Goal: Check status

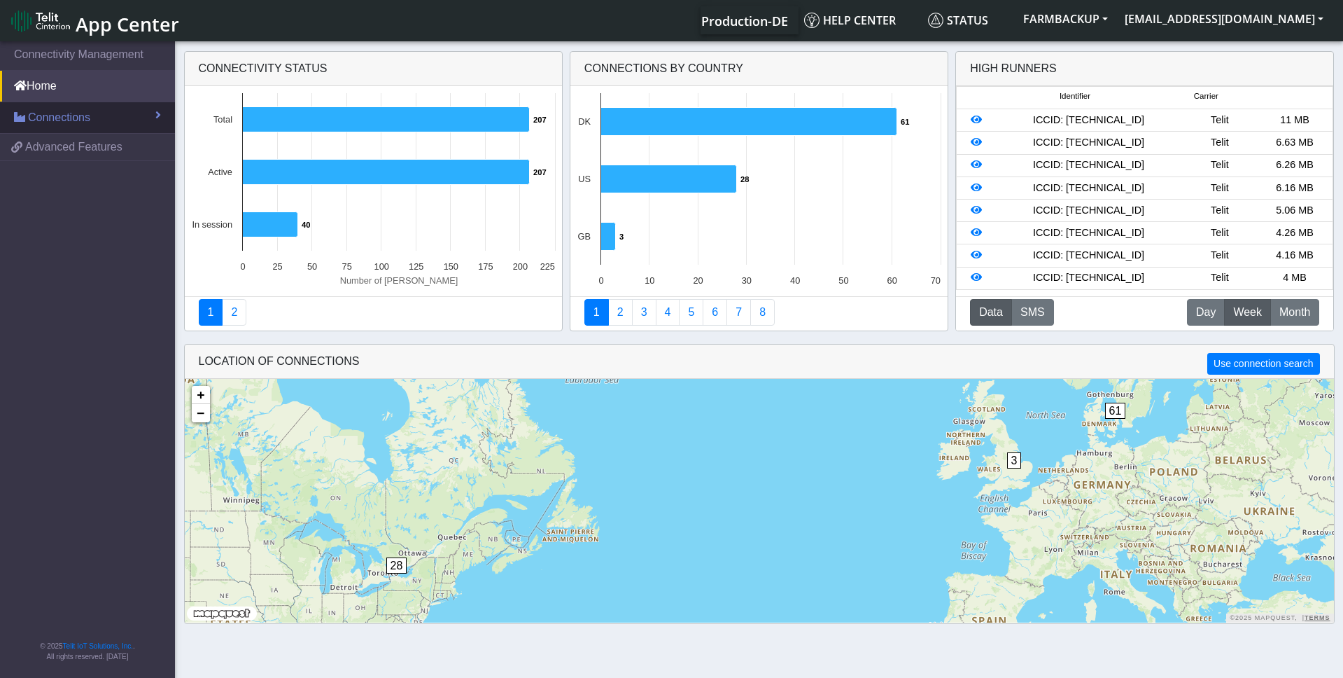
click at [58, 110] on span "Connections" at bounding box center [59, 117] width 62 height 17
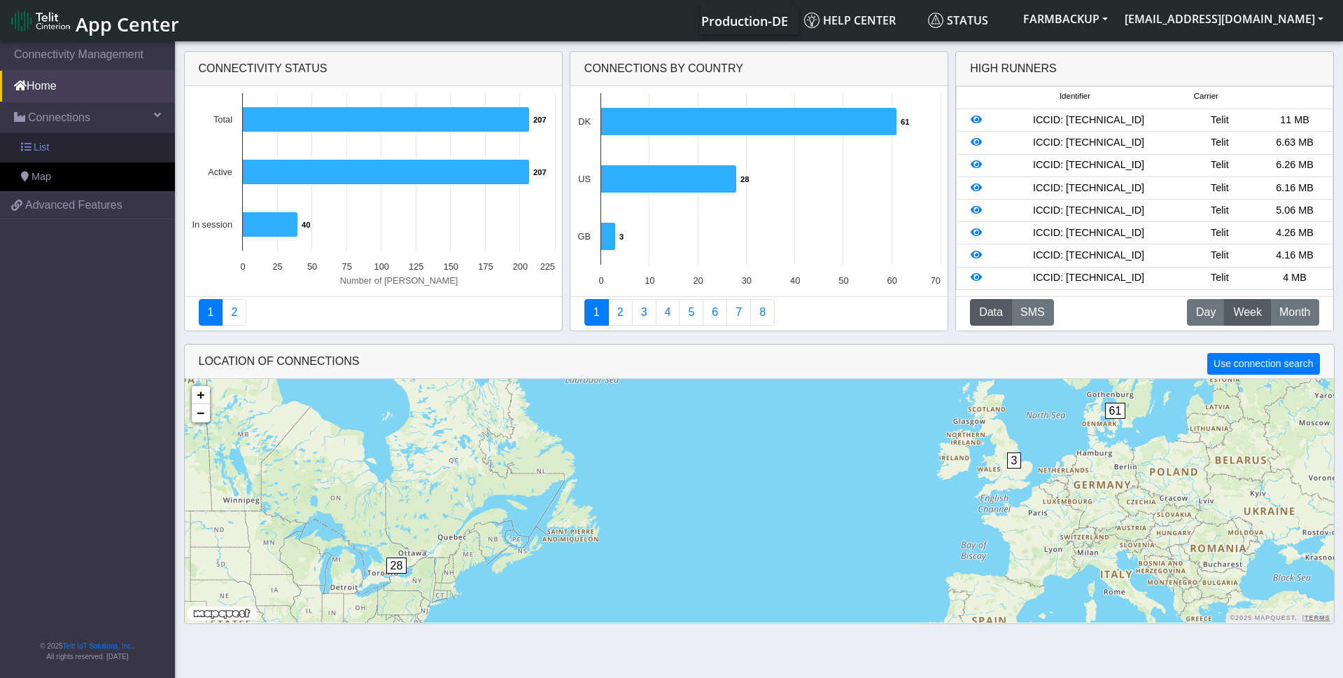
click at [45, 146] on span "List" at bounding box center [41, 147] width 15 height 15
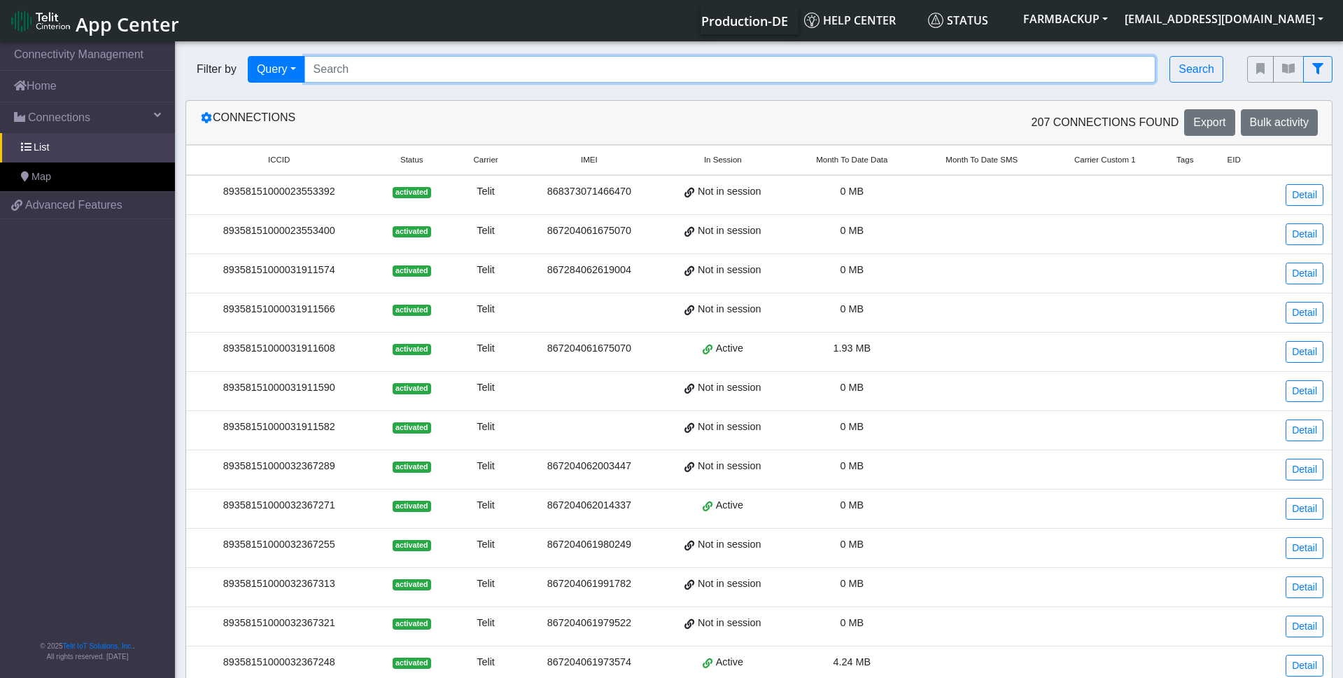
click at [324, 60] on input "Search..." at bounding box center [730, 69] width 852 height 27
paste input "89358151000032367586"
type input "89358151000032367586"
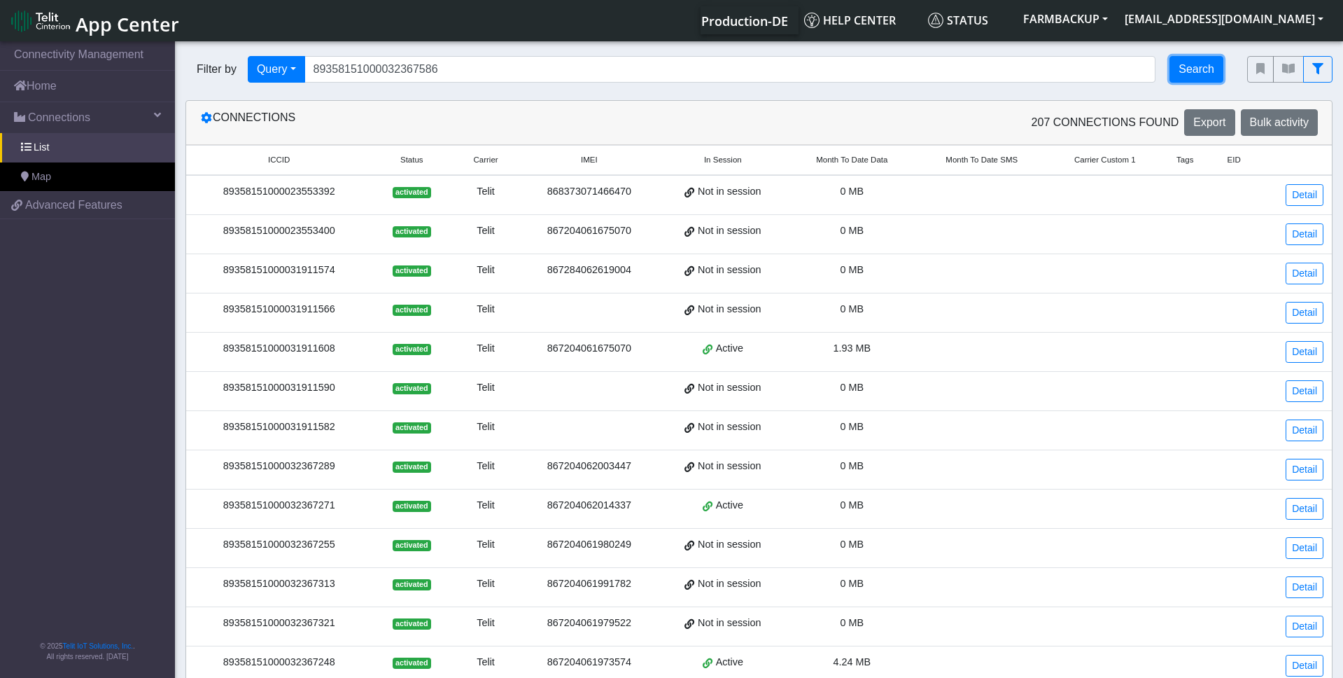
click at [1201, 67] on button "Search" at bounding box center [1197, 69] width 54 height 27
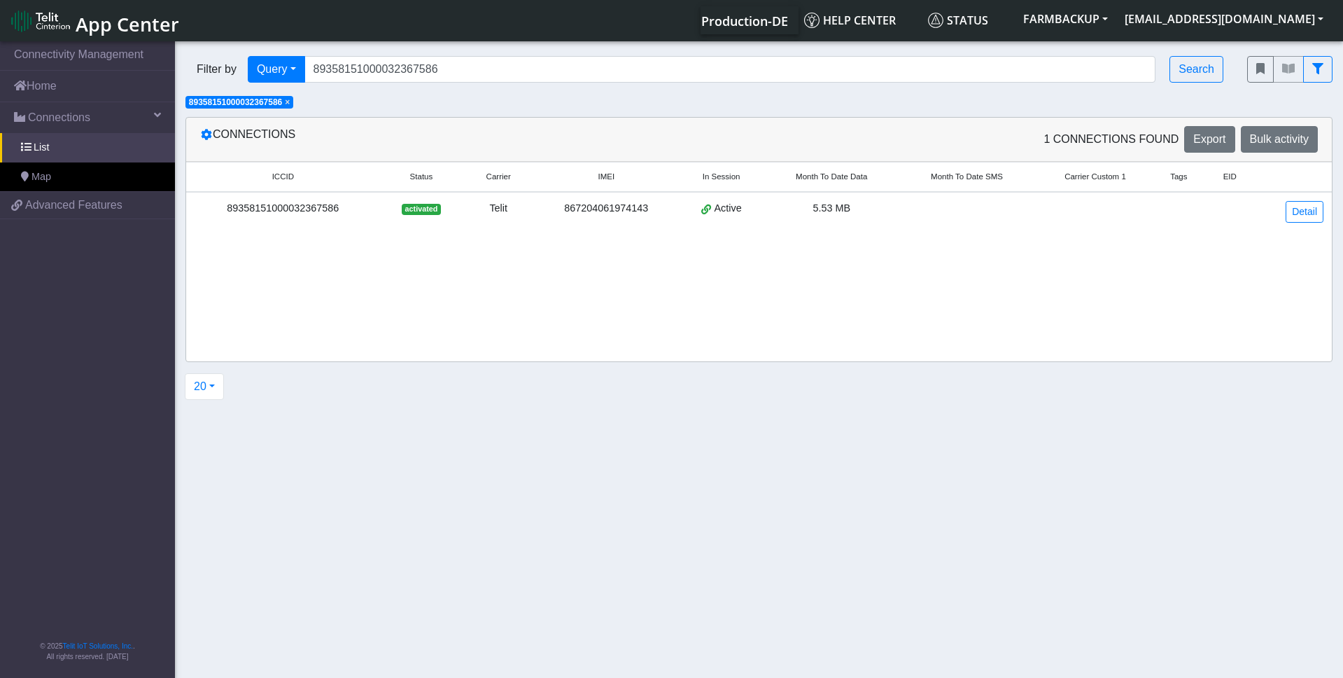
click at [283, 214] on div "89358151000032367586" at bounding box center [283, 208] width 177 height 15
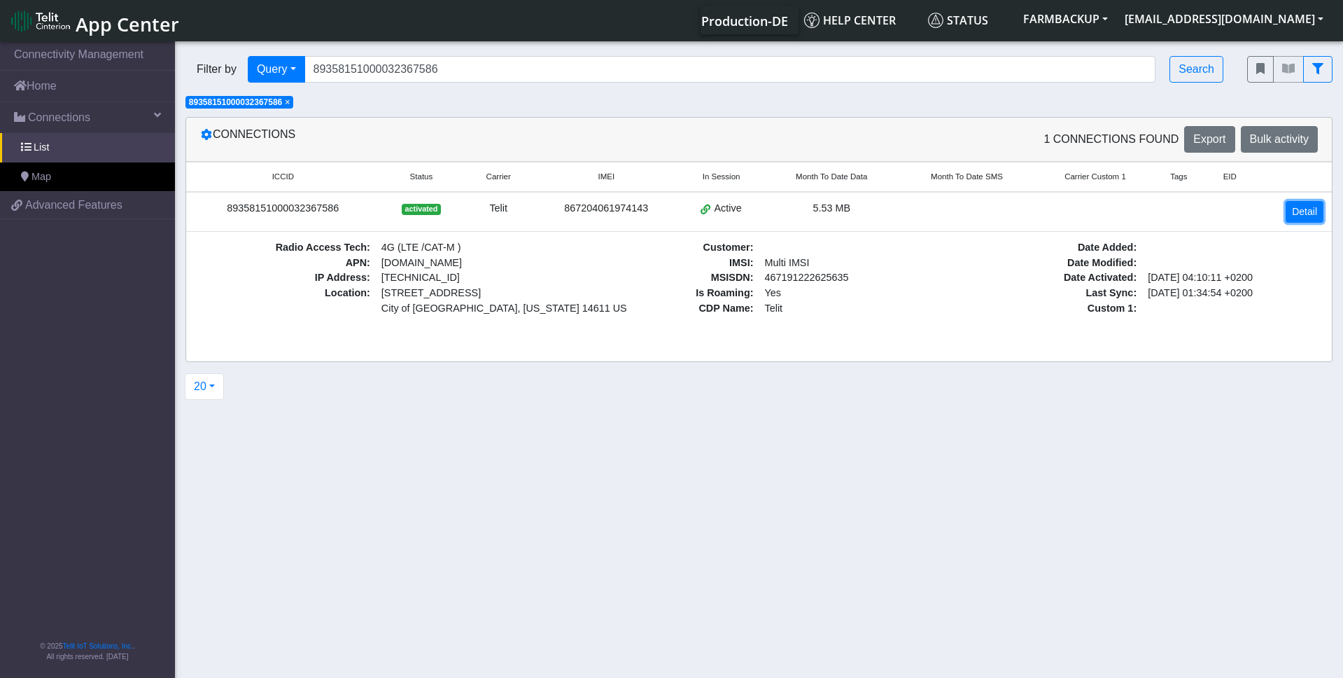
click at [1302, 218] on link "Detail" at bounding box center [1305, 212] width 38 height 22
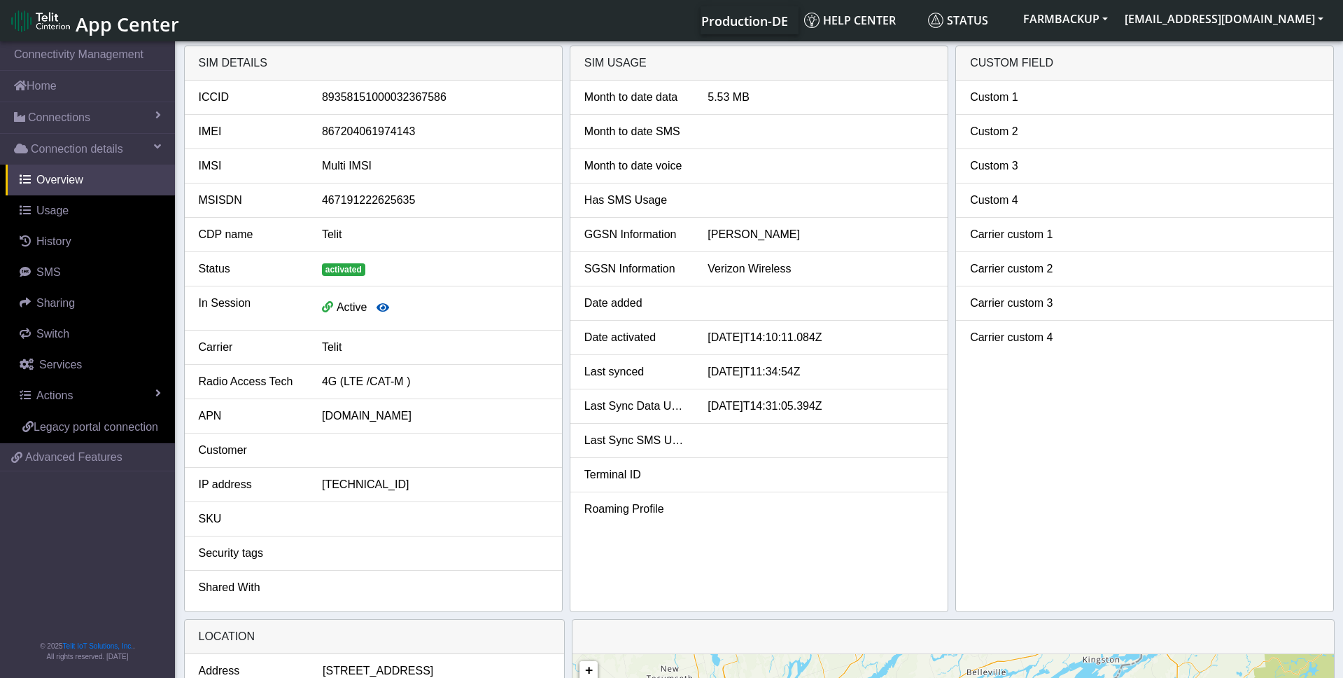
click at [383, 308] on icon "button" at bounding box center [383, 307] width 13 height 11
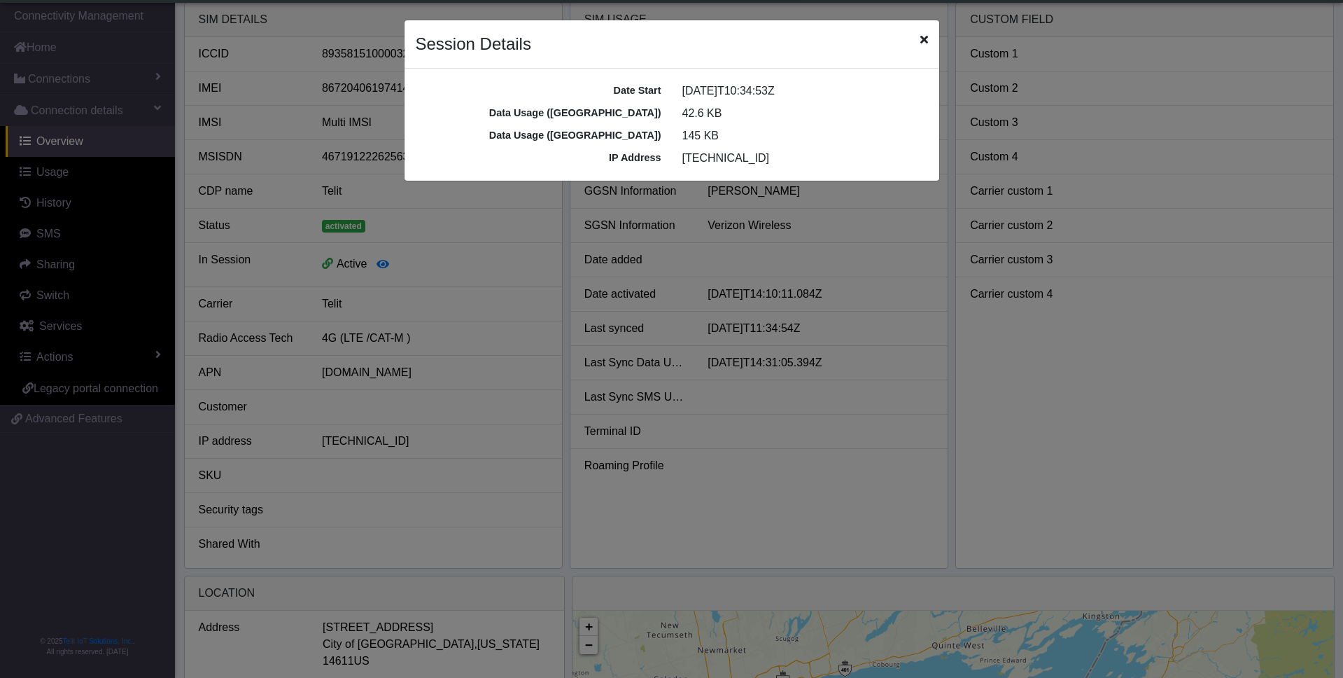
click at [923, 39] on icon "Close" at bounding box center [924, 39] width 8 height 11
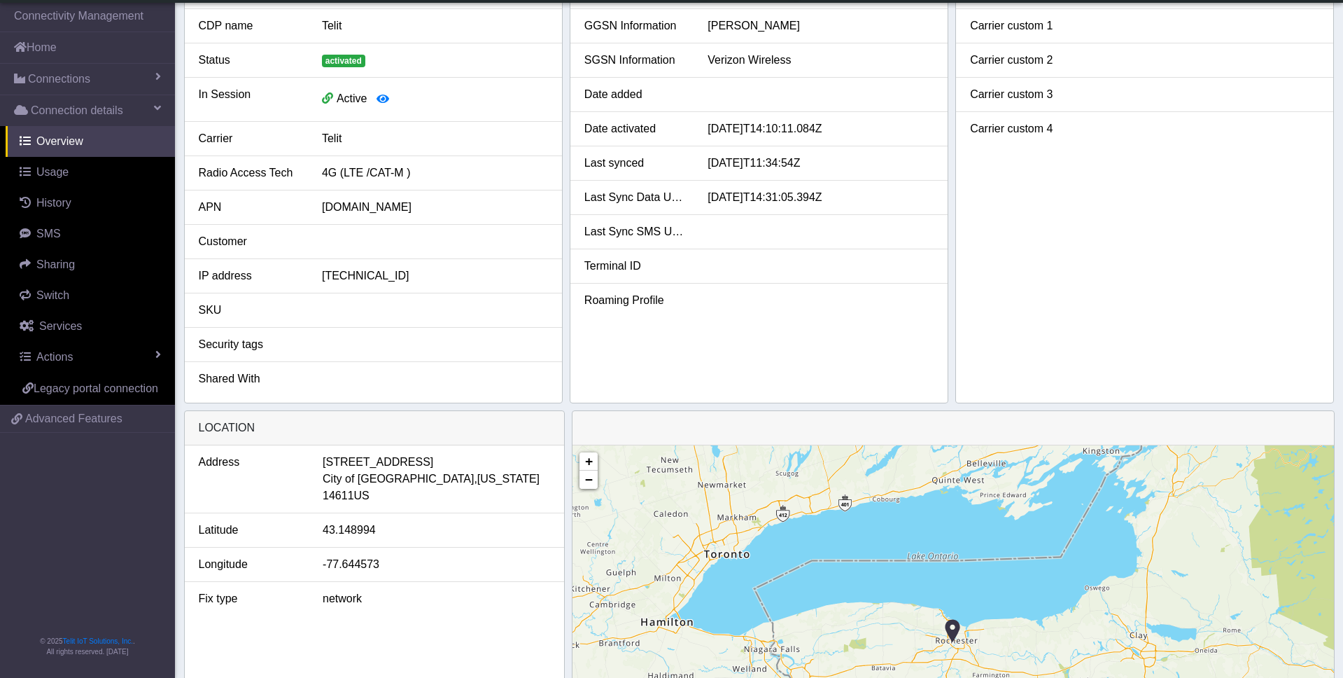
scroll to position [0, 0]
